Goal: Book appointment/travel/reservation

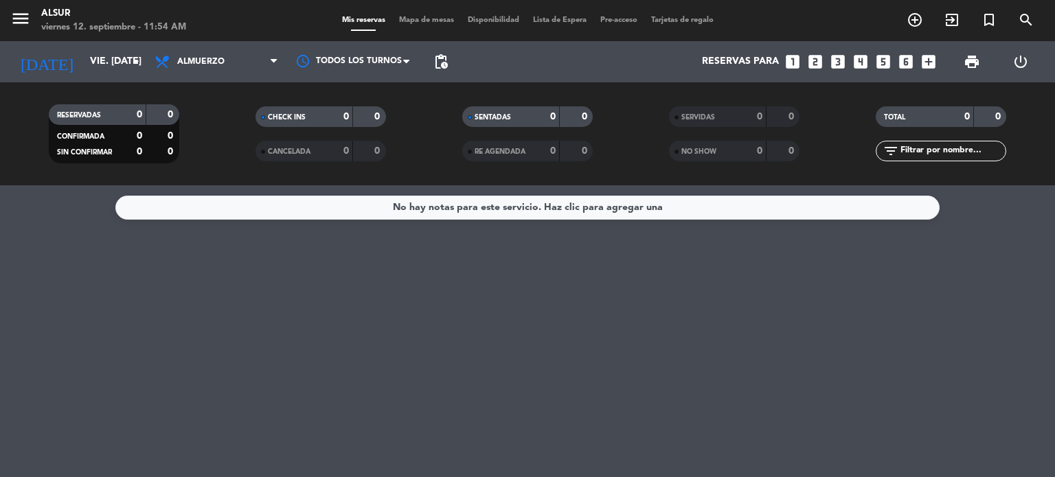
click at [907, 60] on icon "looks_6" at bounding box center [906, 62] width 18 height 18
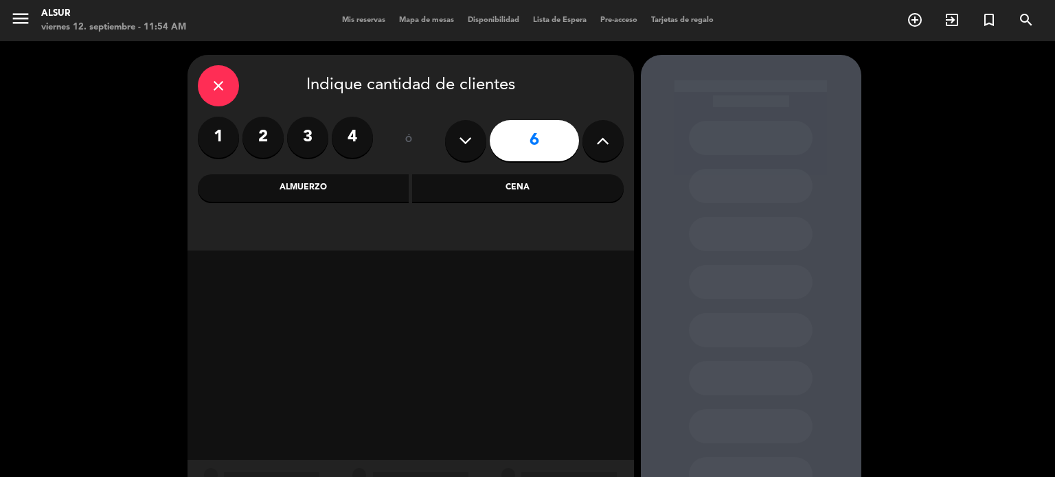
click at [440, 198] on div "Cena" at bounding box center [517, 187] width 211 height 27
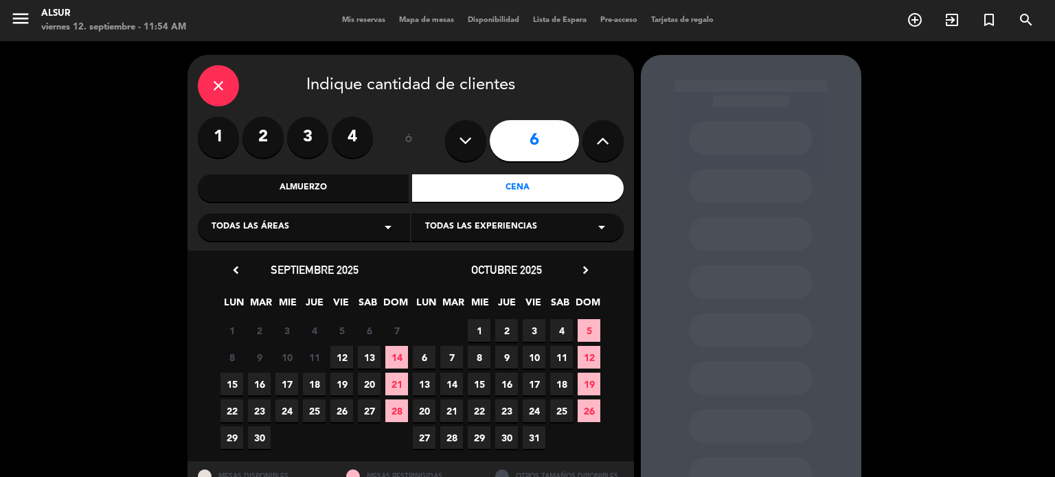
click at [340, 358] on span "12" at bounding box center [341, 357] width 23 height 23
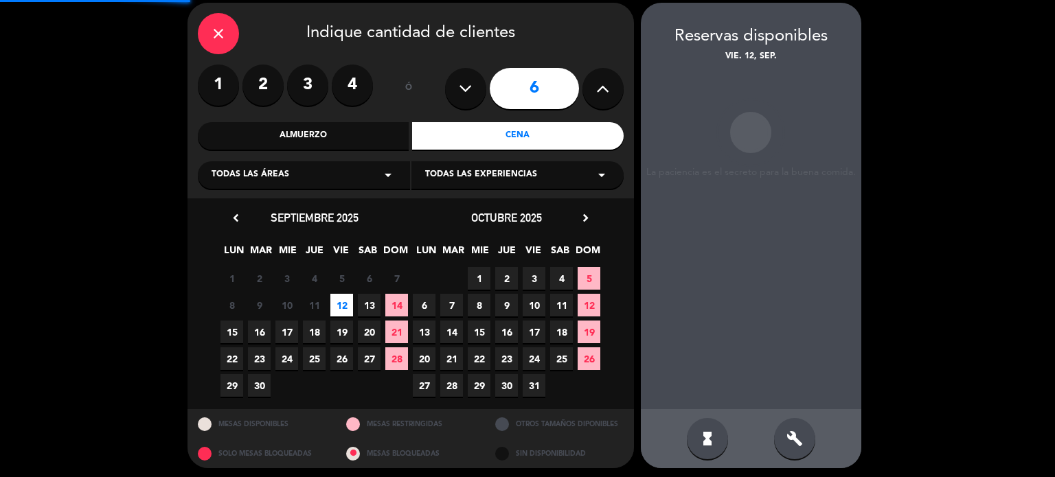
scroll to position [55, 0]
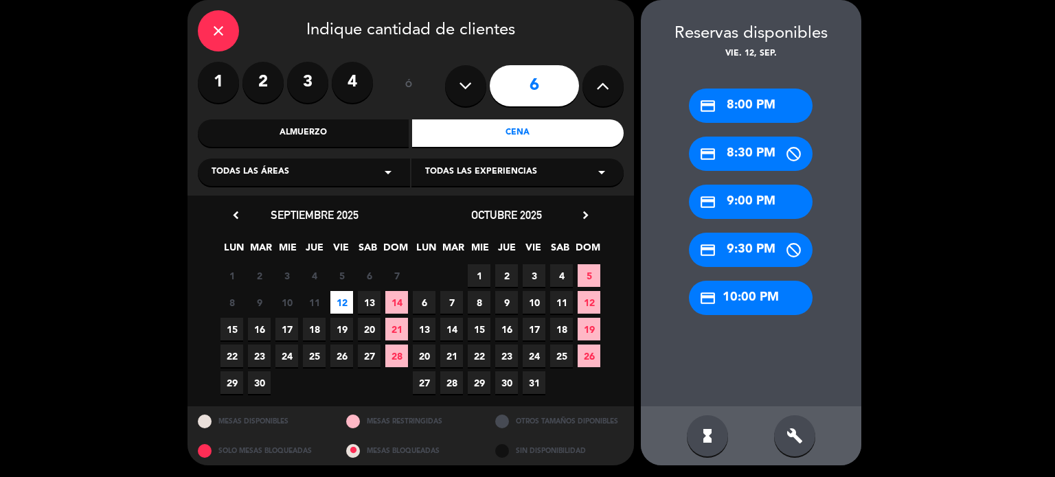
click at [768, 210] on div "credit_card 9:00 PM" at bounding box center [751, 202] width 124 height 34
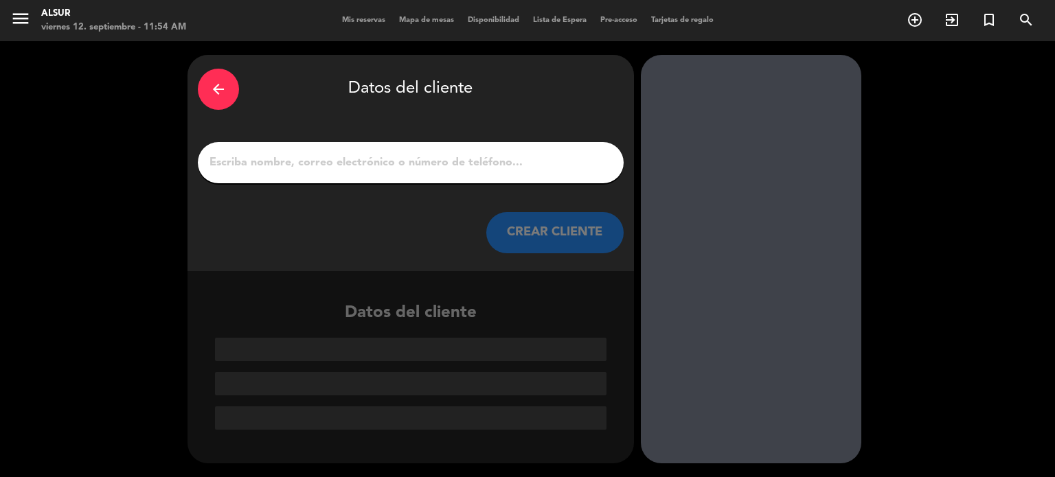
click at [472, 164] on input "1" at bounding box center [410, 162] width 405 height 19
paste input "[PERSON_NAME]"
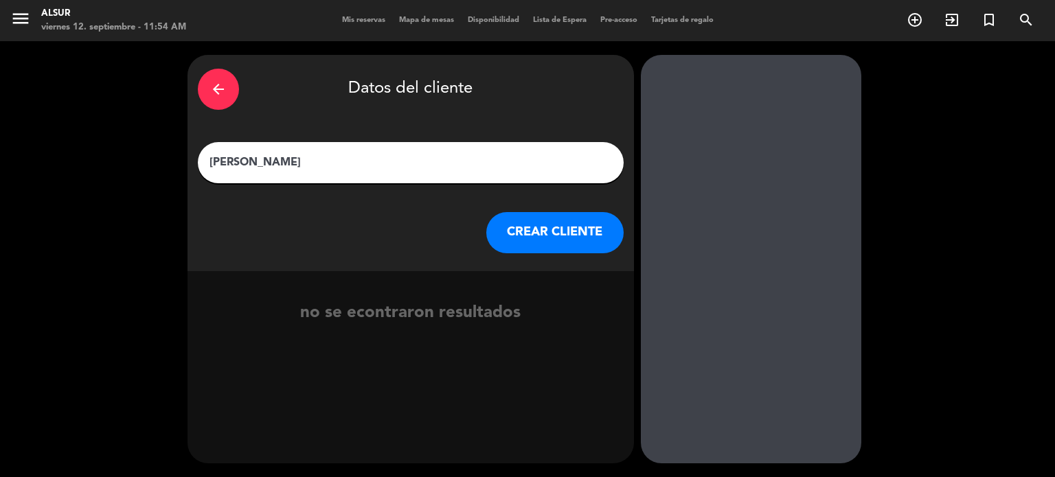
type input "[PERSON_NAME]"
click at [555, 244] on button "CREAR CLIENTE" at bounding box center [554, 232] width 137 height 41
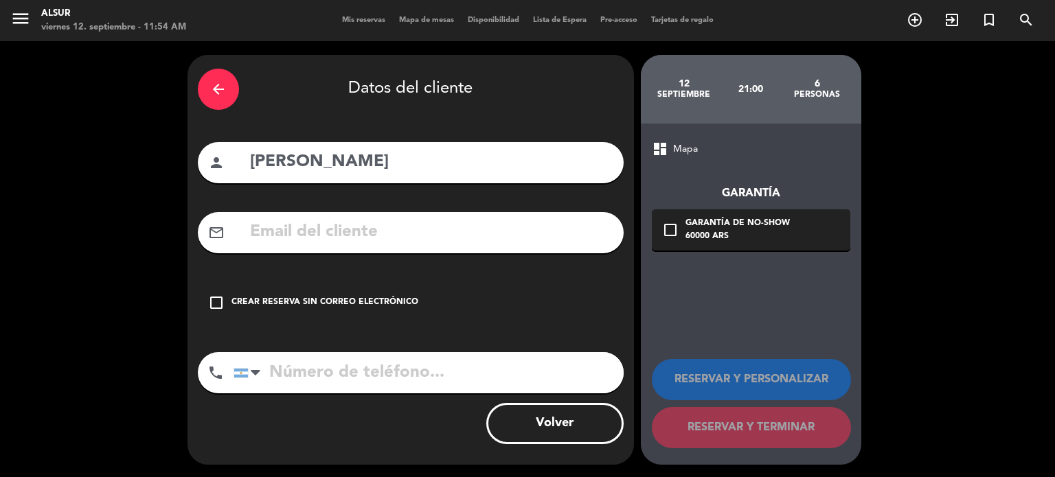
click at [498, 233] on input "text" at bounding box center [431, 232] width 365 height 28
paste input "[EMAIL_ADDRESS][DOMAIN_NAME]"
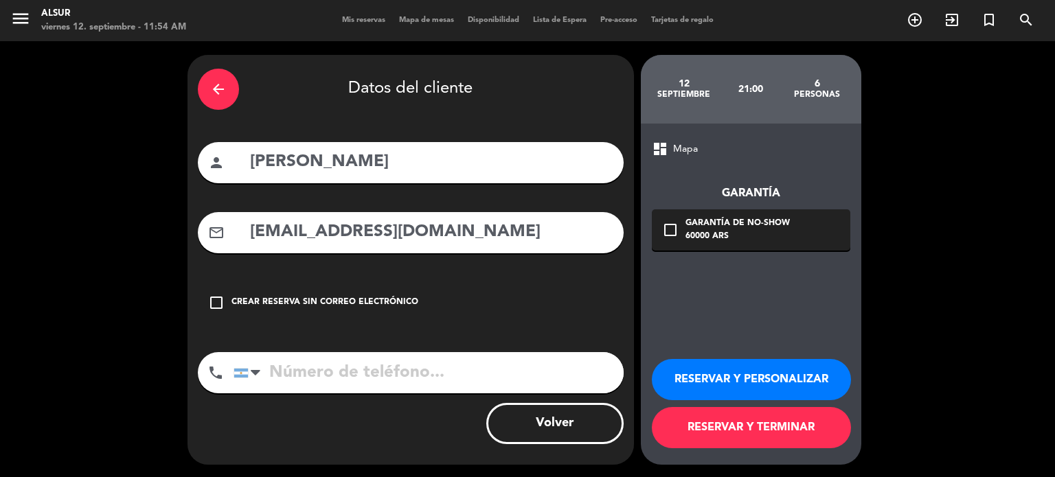
type input "[EMAIL_ADDRESS][DOMAIN_NAME]"
click at [406, 376] on input "tel" at bounding box center [428, 372] width 390 height 41
paste input "[PHONE_NUMBER]"
type input "[PHONE_NUMBER]"
click at [819, 376] on button "RESERVAR Y PERSONALIZAR" at bounding box center [751, 379] width 199 height 41
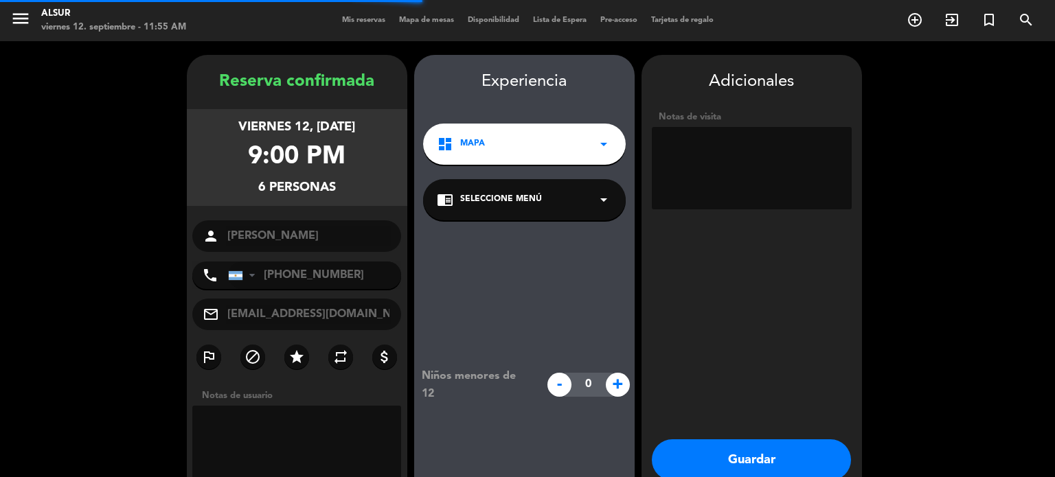
scroll to position [55, 0]
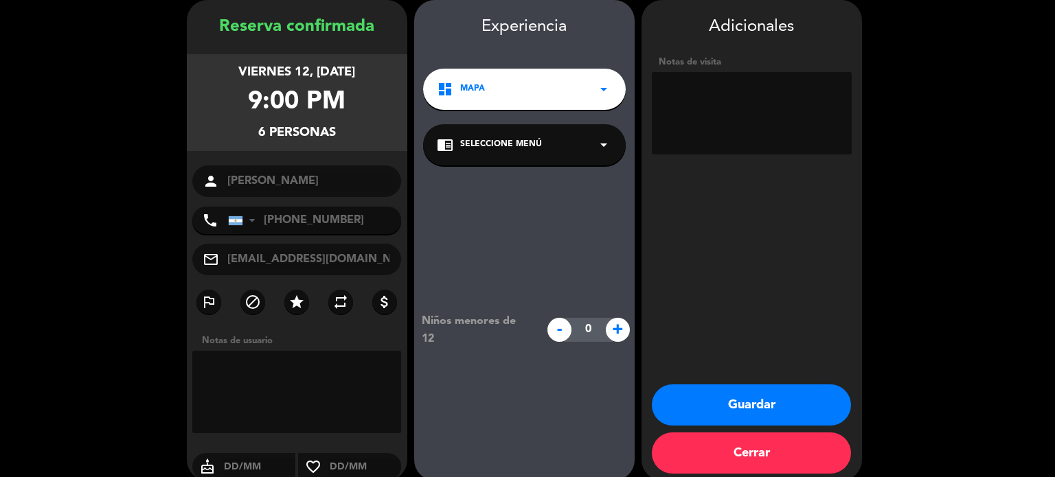
click at [728, 140] on textarea at bounding box center [752, 113] width 200 height 82
paste textarea "[PERSON_NAME] [PERSON_NAME] A301"
type textarea "[PERSON_NAME] [PERSON_NAME] A301"
click at [768, 409] on button "Guardar" at bounding box center [751, 404] width 199 height 41
